Goal: Navigation & Orientation: Find specific page/section

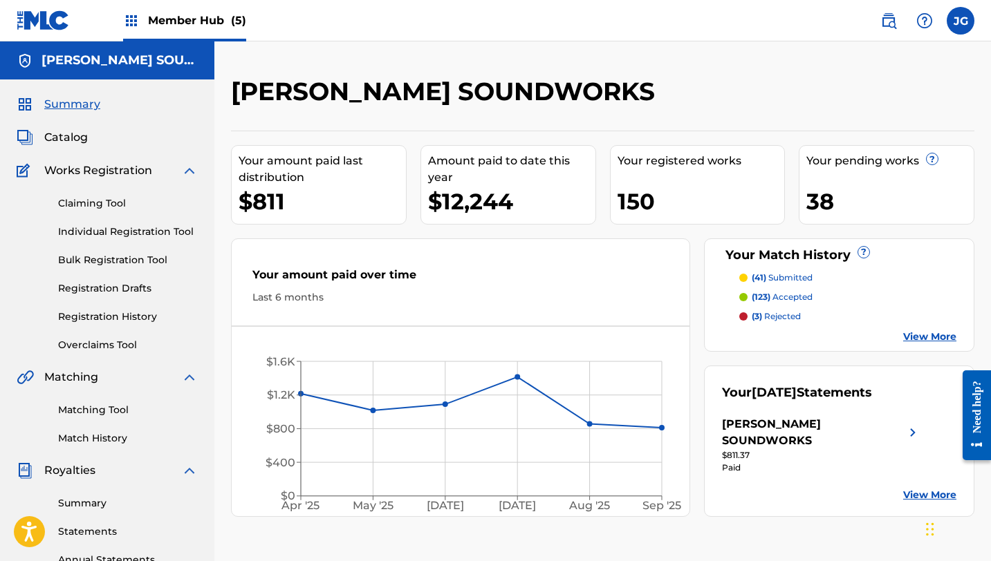
click at [172, 15] on span "Member Hub (5)" at bounding box center [197, 20] width 98 height 16
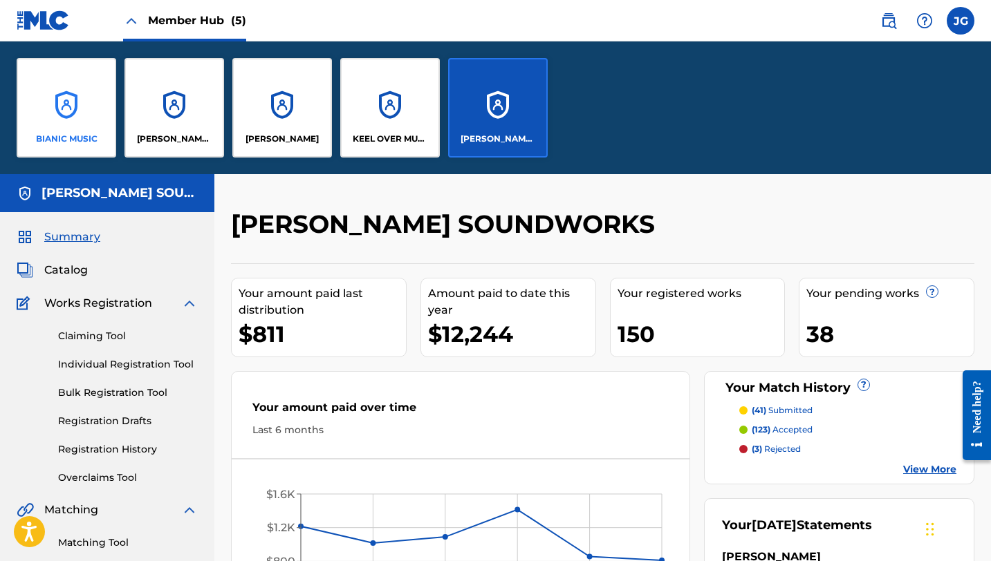
click at [108, 124] on div "BIANIC MUSIC" at bounding box center [67, 108] width 100 height 100
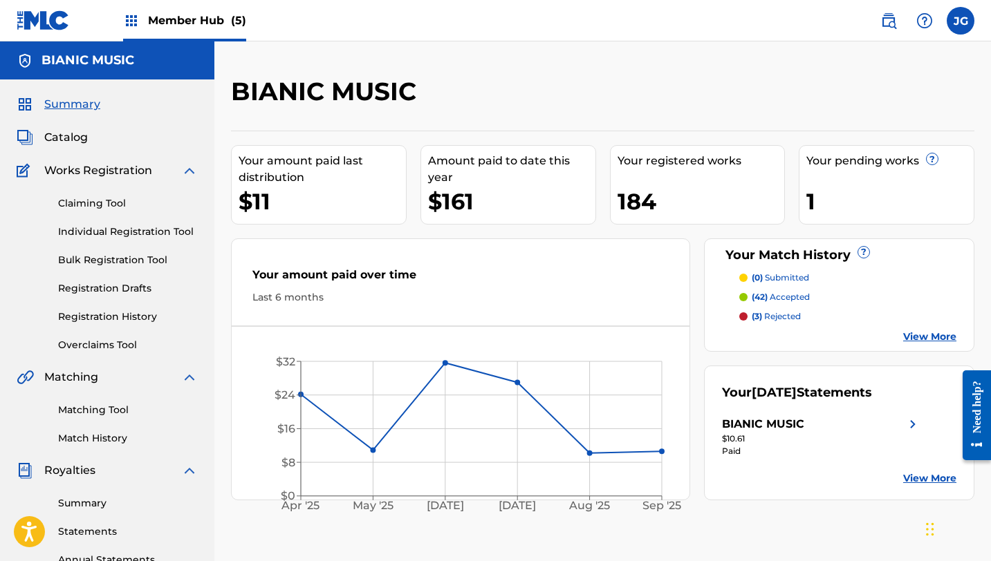
click at [168, 33] on div "Member Hub (5)" at bounding box center [184, 20] width 123 height 41
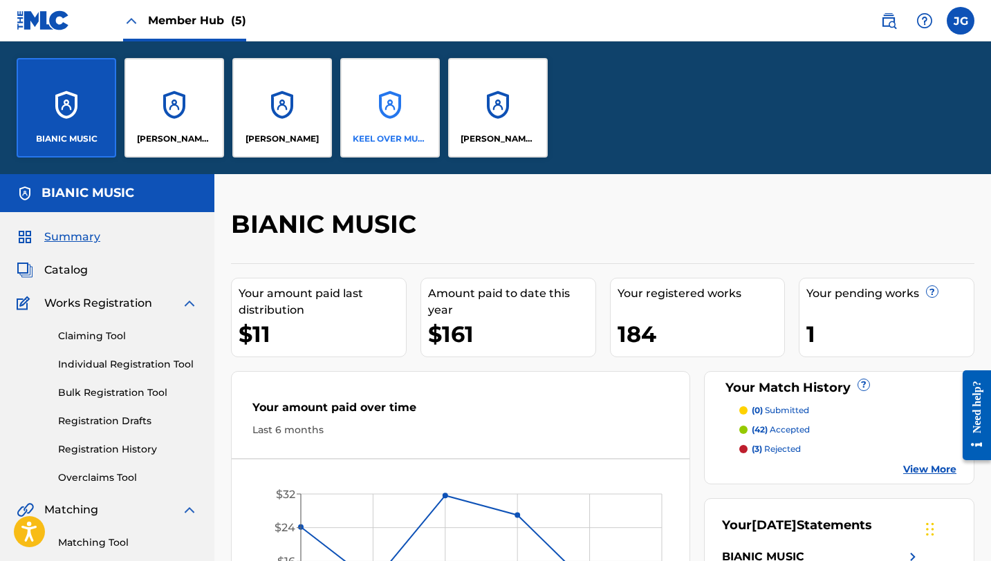
click at [437, 93] on div "KEEL OVER MUSIC" at bounding box center [390, 108] width 100 height 100
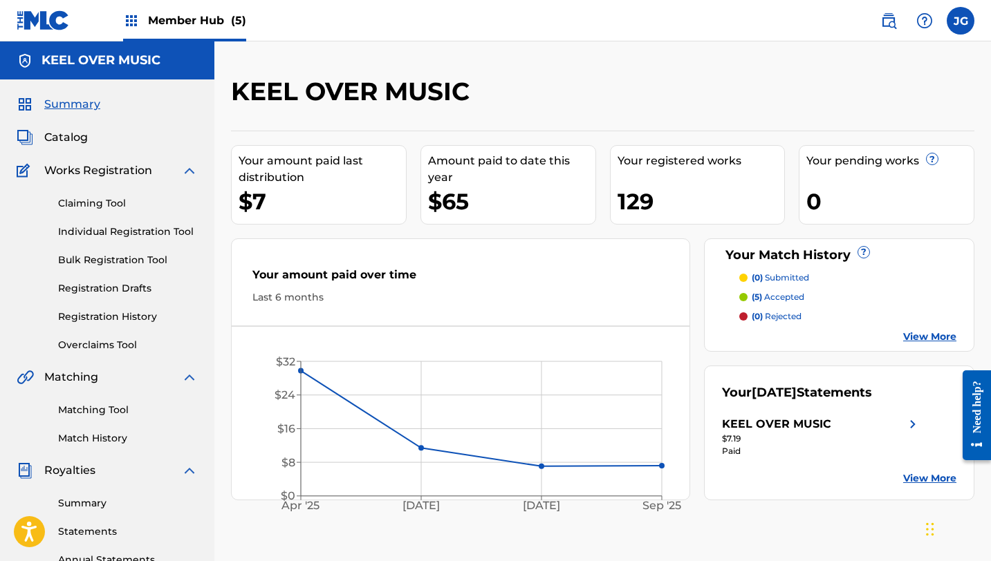
click at [183, 23] on span "Member Hub (5)" at bounding box center [197, 20] width 98 height 16
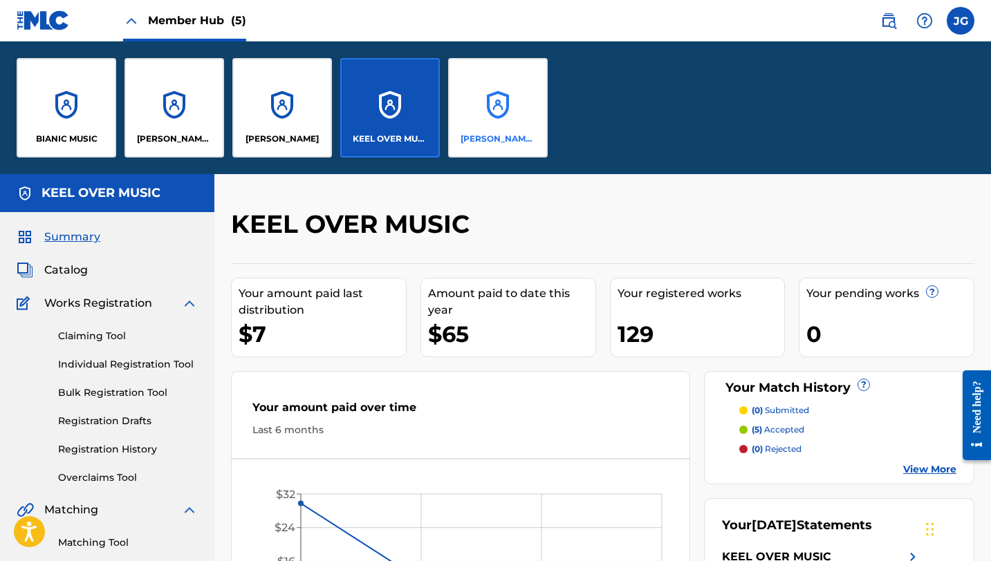
click at [514, 93] on div "[PERSON_NAME] SOUNDWORKS" at bounding box center [498, 108] width 100 height 100
